Goal: Task Accomplishment & Management: Manage account settings

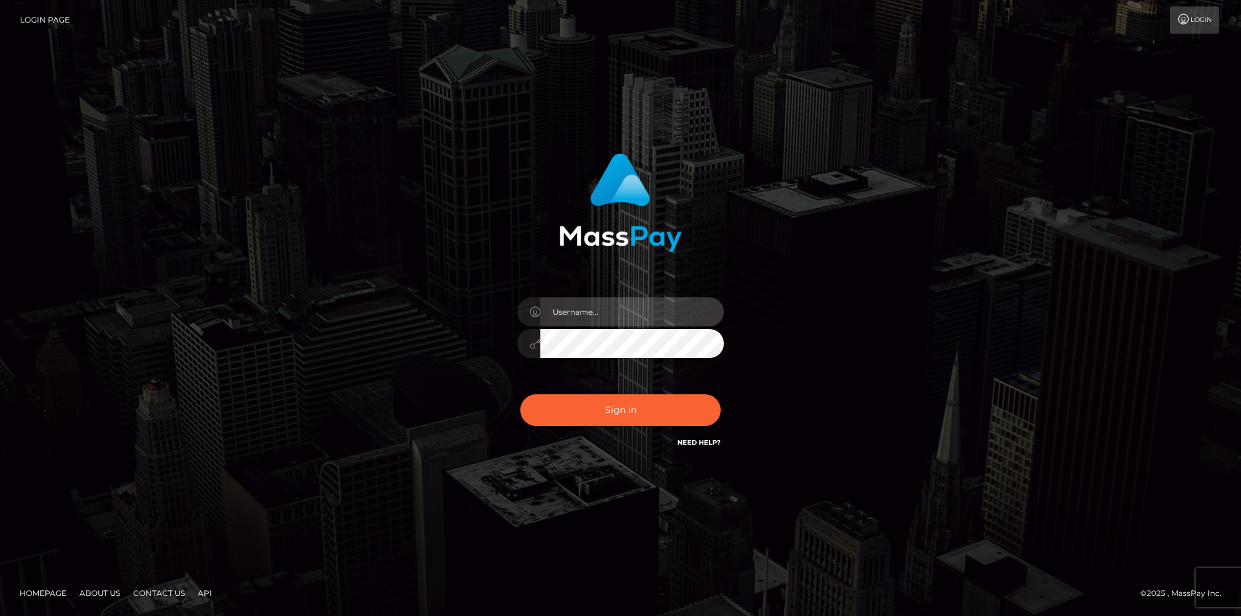
click at [662, 312] on input "text" at bounding box center [632, 311] width 184 height 29
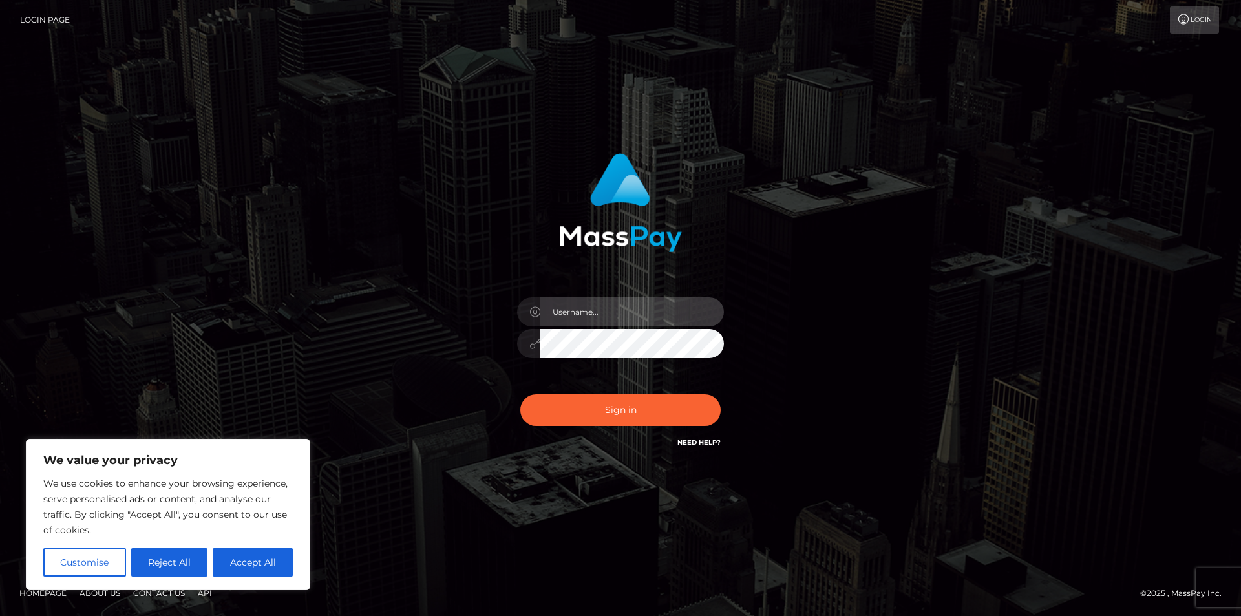
type input "[EMAIL_ADDRESS][DOMAIN_NAME]"
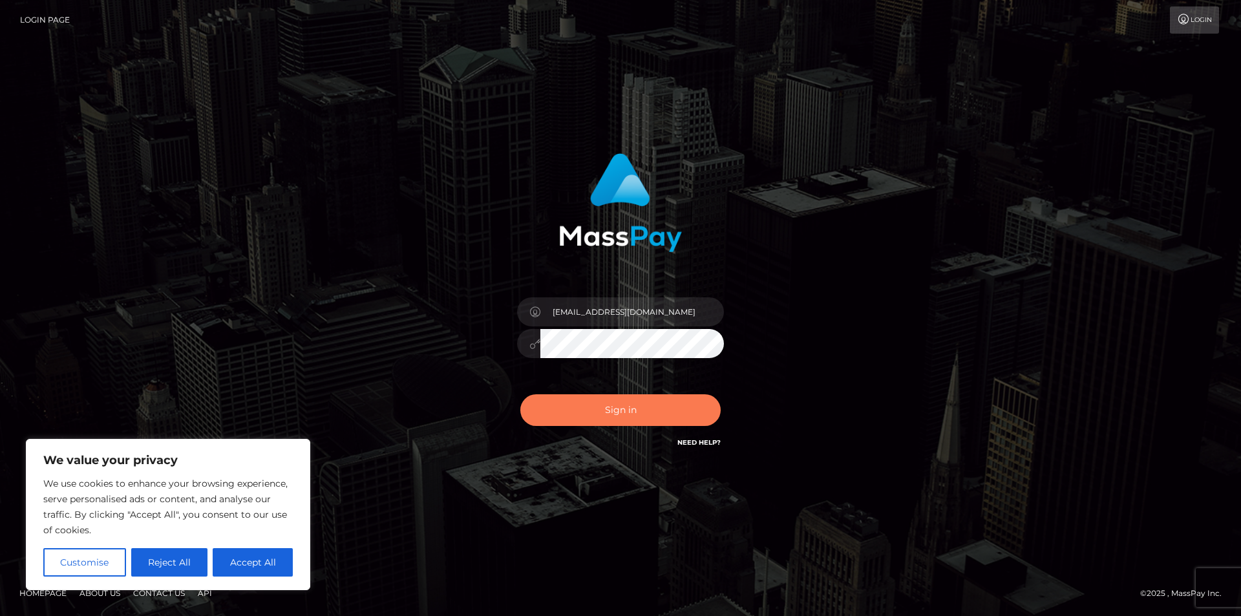
click at [634, 412] on button "Sign in" at bounding box center [620, 410] width 200 height 32
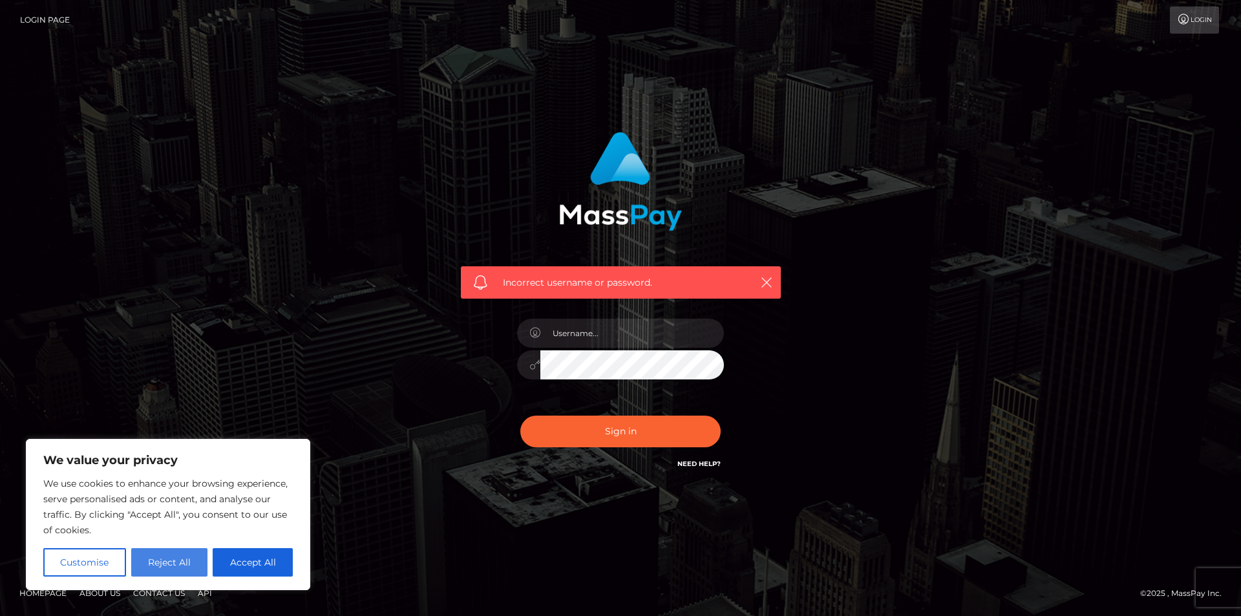
click at [178, 566] on button "Reject All" at bounding box center [169, 562] width 77 height 28
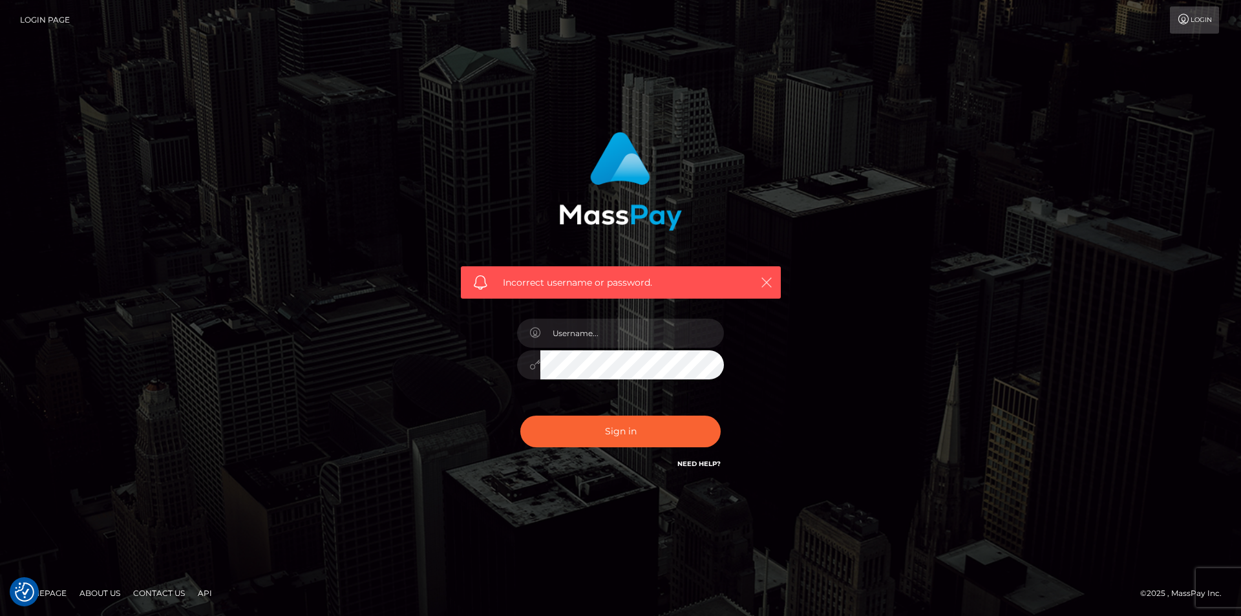
click at [769, 277] on icon "button" at bounding box center [766, 282] width 13 height 13
click at [632, 332] on input "text" at bounding box center [632, 333] width 184 height 29
type input "knixxnaughty@gmail.com"
click at [235, 353] on div "Incorrect username or password. knixxnaughty@gmail.com" at bounding box center [620, 308] width 1241 height 566
click at [571, 432] on button "Sign in" at bounding box center [620, 432] width 200 height 32
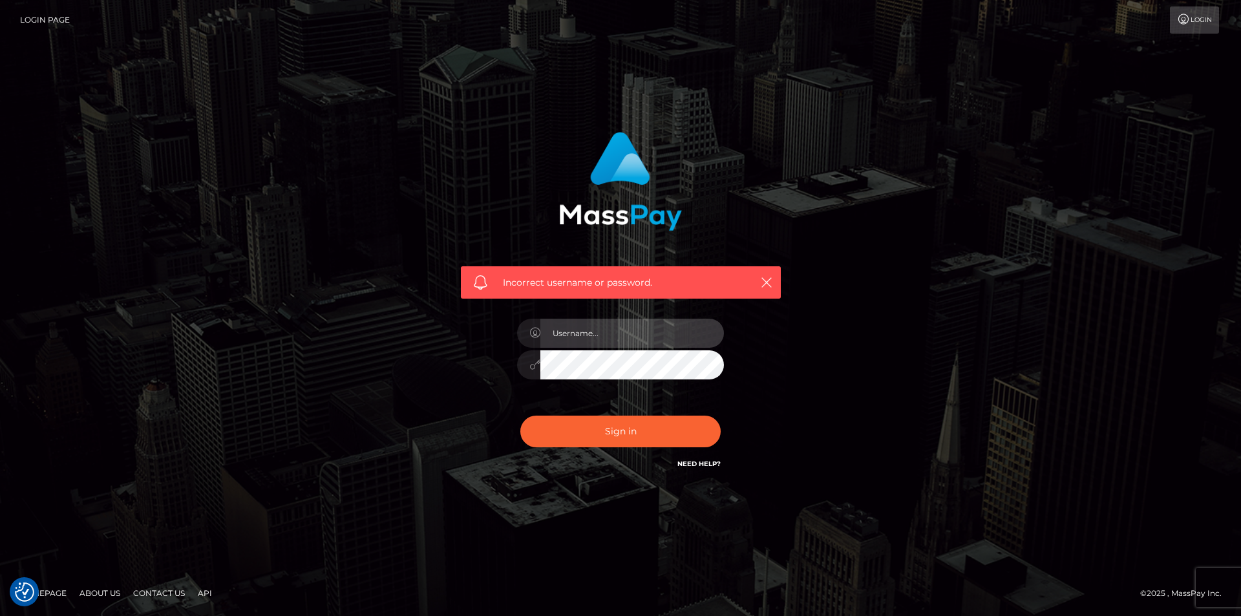
click at [593, 333] on input "text" at bounding box center [632, 333] width 184 height 29
type input "[EMAIL_ADDRESS][DOMAIN_NAME]"
click at [434, 339] on div "Incorrect username or password. knixxnaughty@gmail.com" at bounding box center [620, 308] width 737 height 372
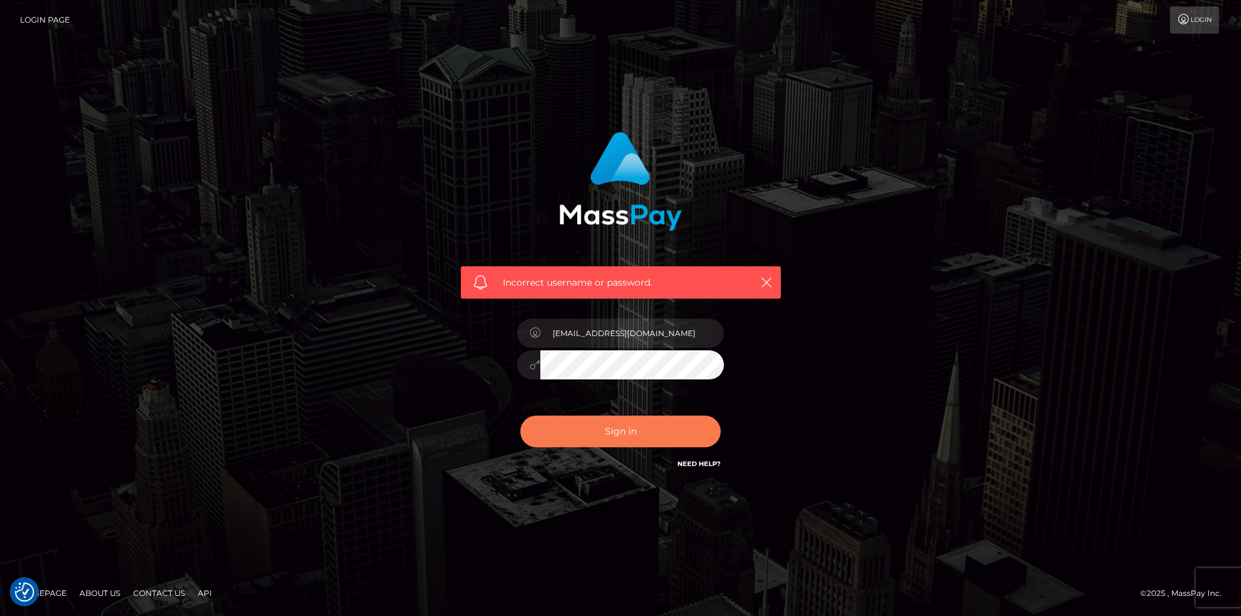
click at [571, 432] on button "Sign in" at bounding box center [620, 432] width 200 height 32
drag, startPoint x: 199, startPoint y: 436, endPoint x: 222, endPoint y: 430, distance: 23.2
click at [199, 435] on div "Incorrect username or password." at bounding box center [620, 308] width 1241 height 566
click at [600, 279] on span "Incorrect username or password." at bounding box center [621, 283] width 236 height 14
click at [767, 282] on icon "button" at bounding box center [766, 282] width 13 height 13
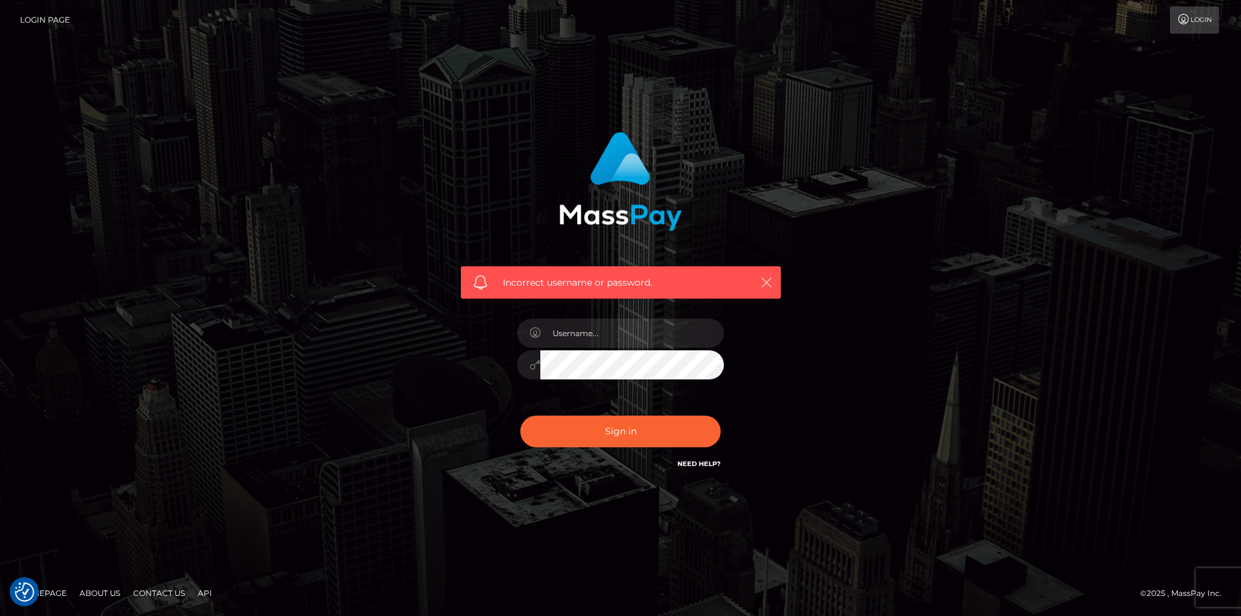
click at [769, 280] on icon "button" at bounding box center [766, 282] width 13 height 13
click at [842, 229] on div "Incorrect username or password." at bounding box center [620, 308] width 737 height 372
click at [1201, 22] on link "Login" at bounding box center [1194, 19] width 49 height 27
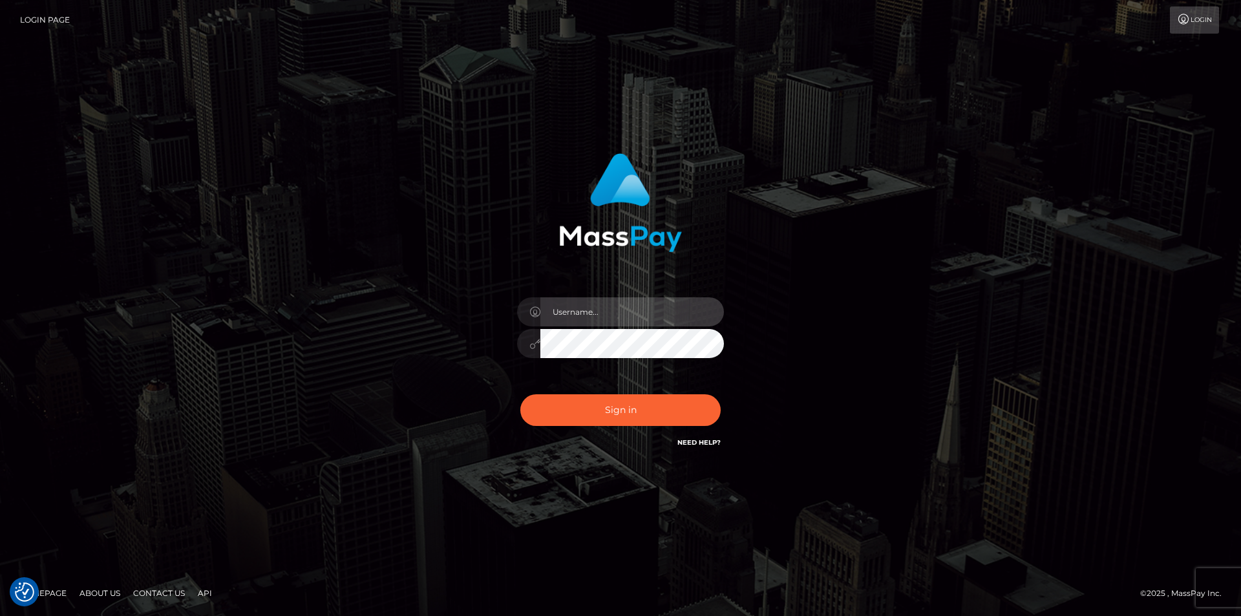
click at [655, 312] on input "text" at bounding box center [632, 311] width 184 height 29
type input "[EMAIL_ADDRESS][DOMAIN_NAME]"
click at [454, 357] on div "knixxnaughty@gmail.com Sign in" at bounding box center [620, 301] width 339 height 316
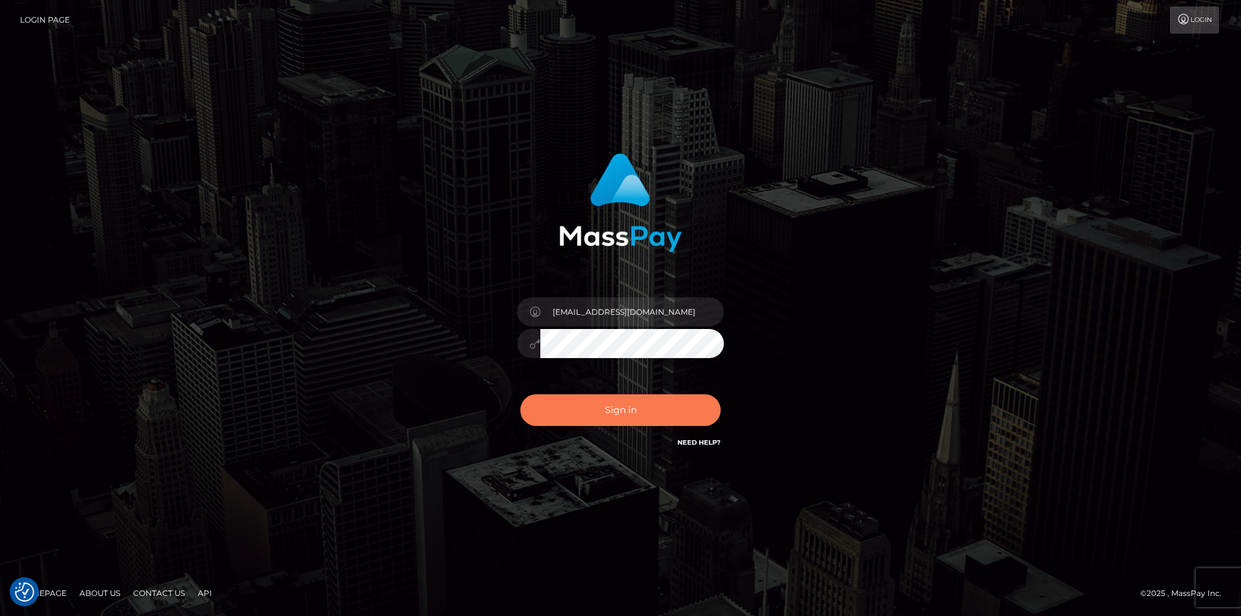
click at [574, 412] on button "Sign in" at bounding box center [620, 410] width 200 height 32
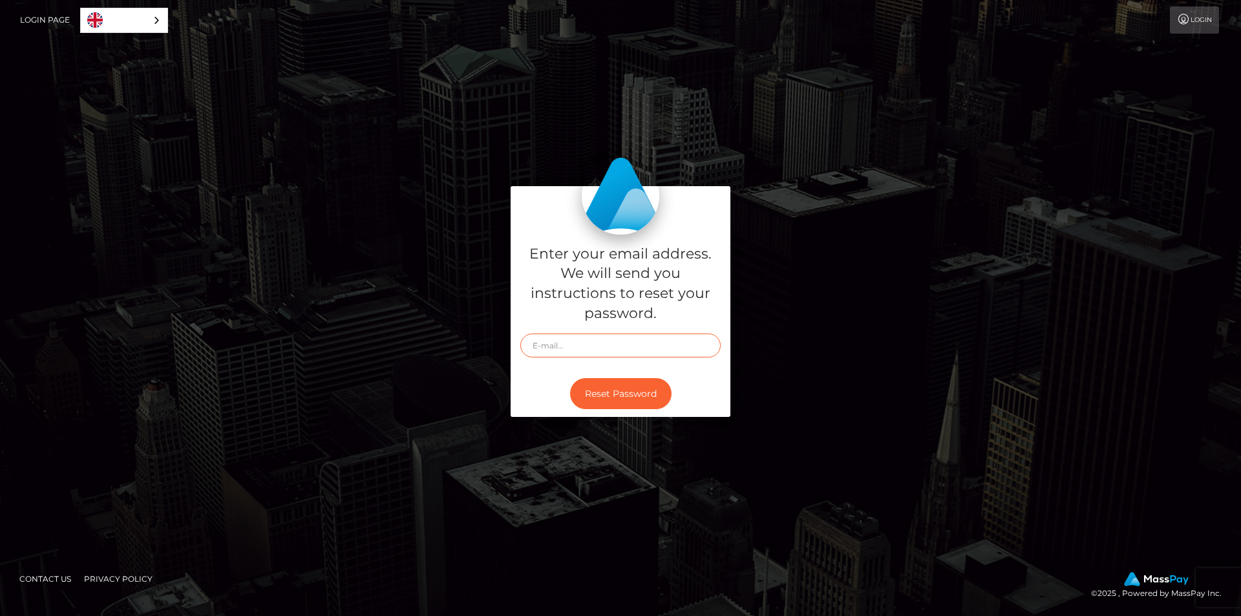
click at [635, 343] on input "text" at bounding box center [620, 345] width 200 height 24
type input "[EMAIL_ADDRESS][DOMAIN_NAME]"
click at [609, 388] on button "Reset Password" at bounding box center [620, 394] width 101 height 32
